Goal: Transaction & Acquisition: Download file/media

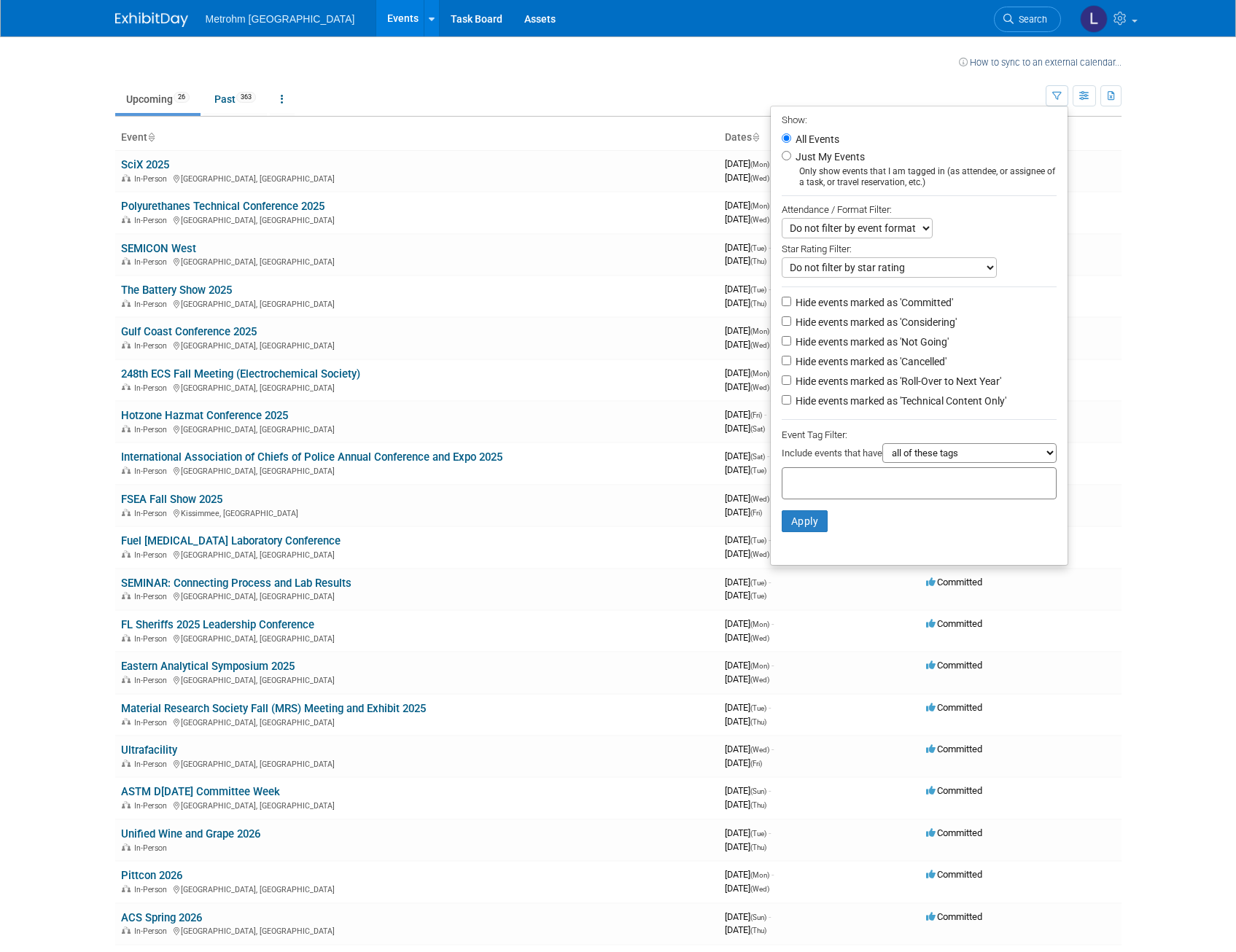
click at [909, 232] on select "Do not filter by event format Only show In-Person events Only show Virtual even…" at bounding box center [857, 228] width 151 height 21
click at [828, 488] on input "text" at bounding box center [846, 481] width 117 height 15
type input "tappi"
click at [797, 532] on button "Apply" at bounding box center [805, 521] width 47 height 22
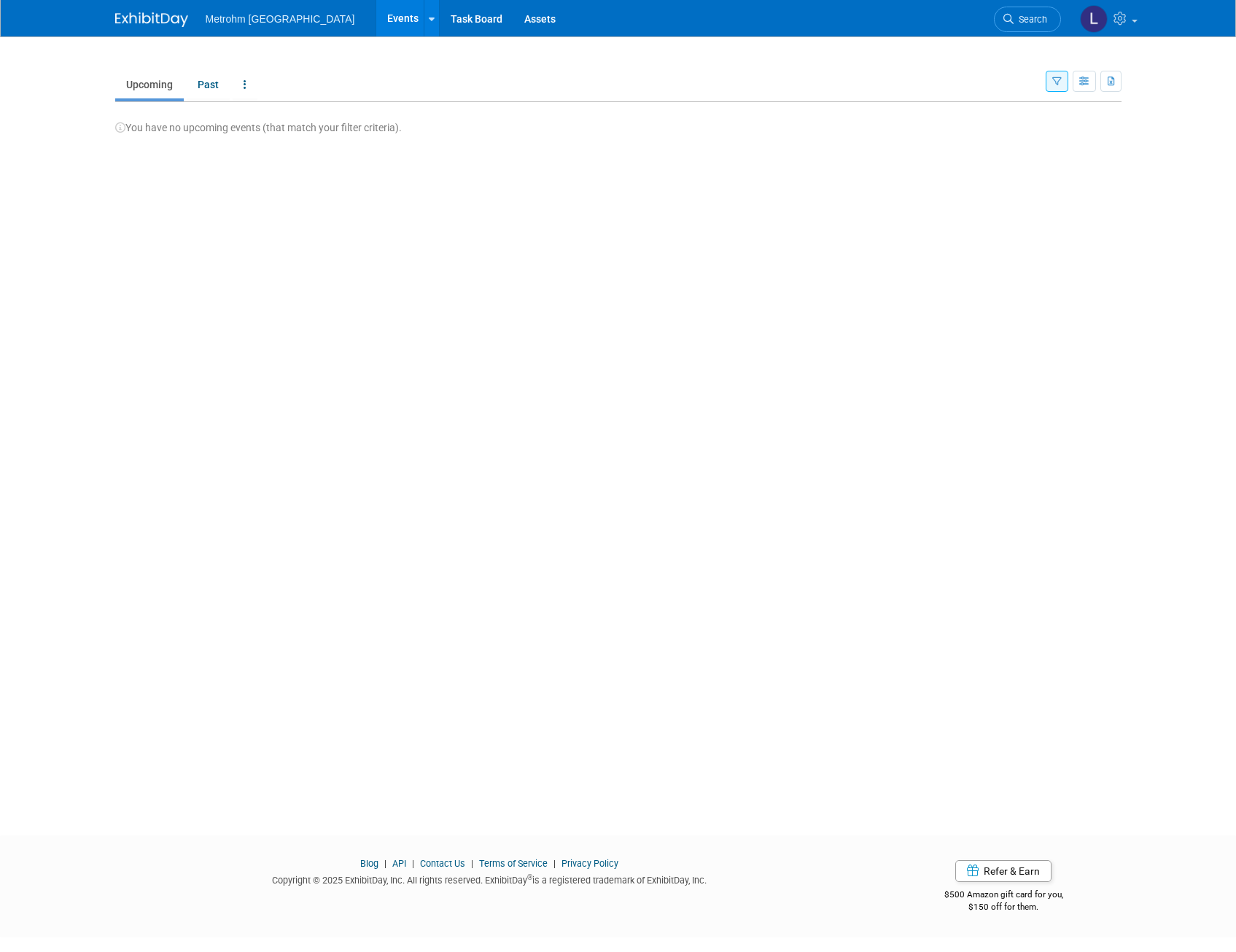
click at [1065, 85] on button "button" at bounding box center [1056, 81] width 23 height 22
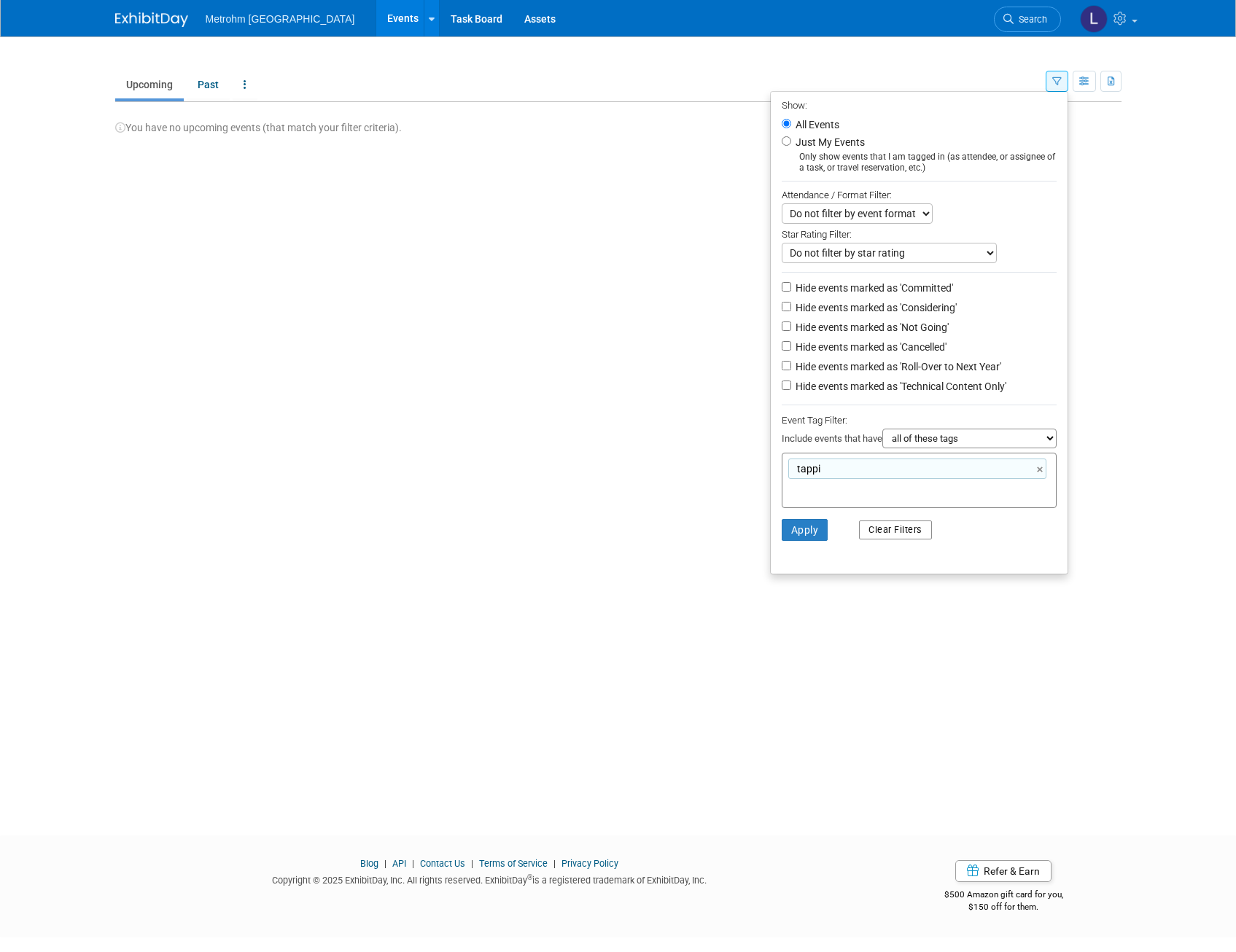
click at [890, 540] on button "Clear Filters" at bounding box center [895, 529] width 72 height 19
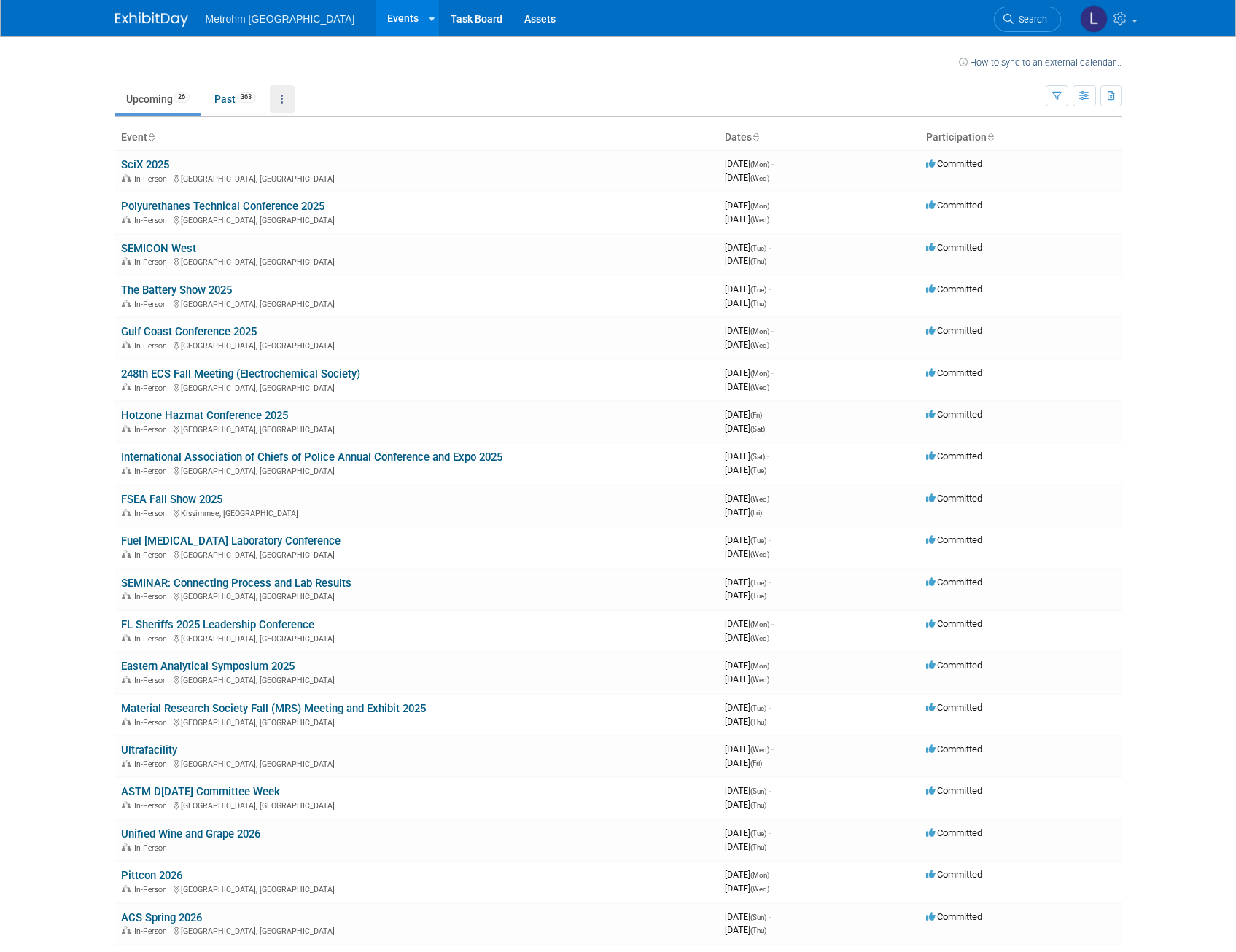
click at [281, 96] on link at bounding box center [281, 99] width 24 height 27
click at [1108, 99] on icon "button" at bounding box center [1112, 97] width 8 height 10
click at [988, 165] on link "Export All (389 Events)" at bounding box center [1030, 165] width 159 height 21
